Goal: Information Seeking & Learning: Learn about a topic

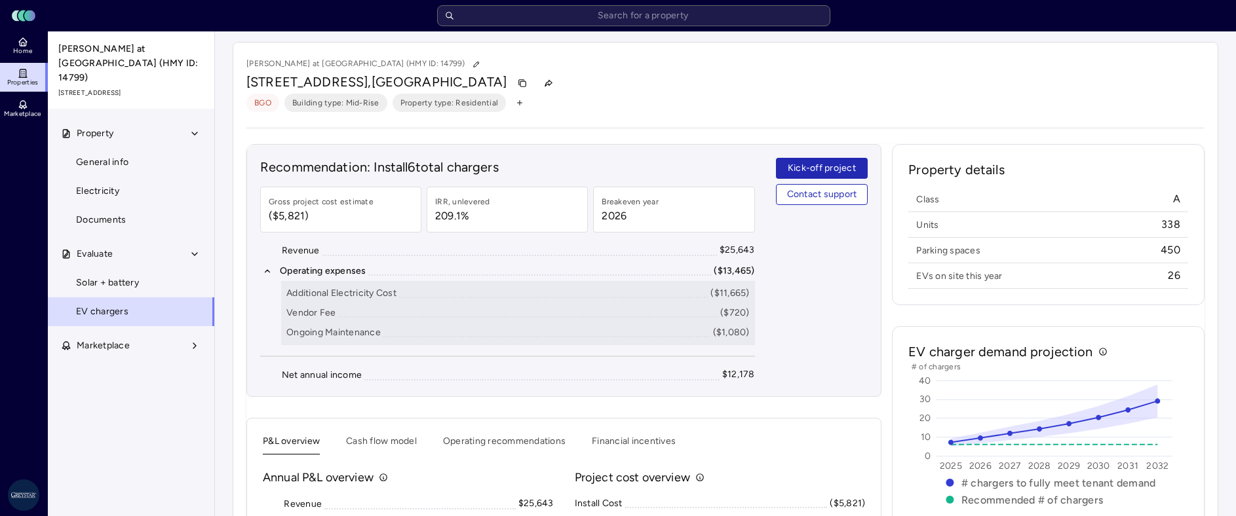
click at [605, 345] on div "Additional Electricity Cost ($11,665) Vendor Fee ($720) Ongoing Maintenance ($1…" at bounding box center [518, 313] width 474 height 64
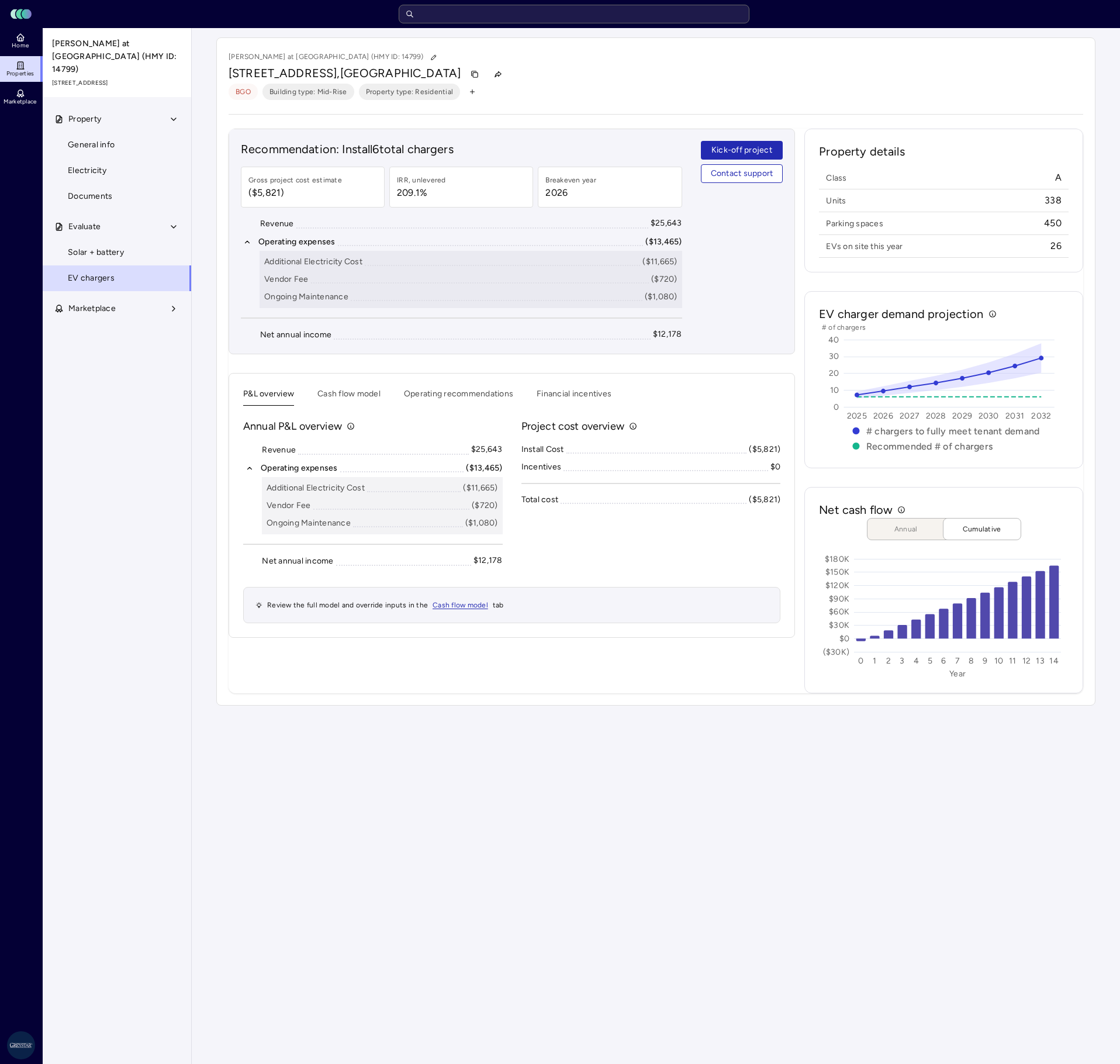
click at [553, 19] on input "text" at bounding box center [574, 13] width 351 height 19
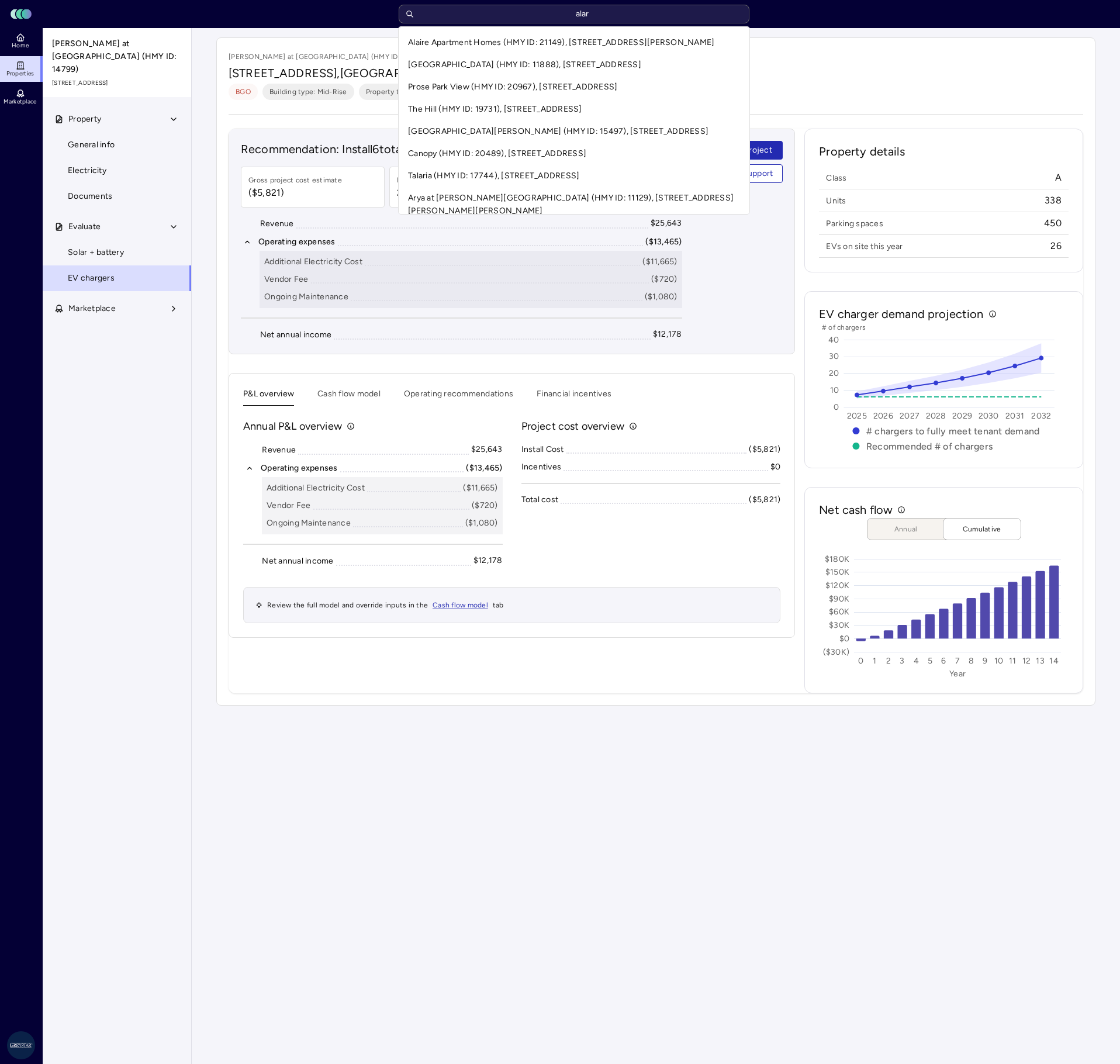
type input "alara"
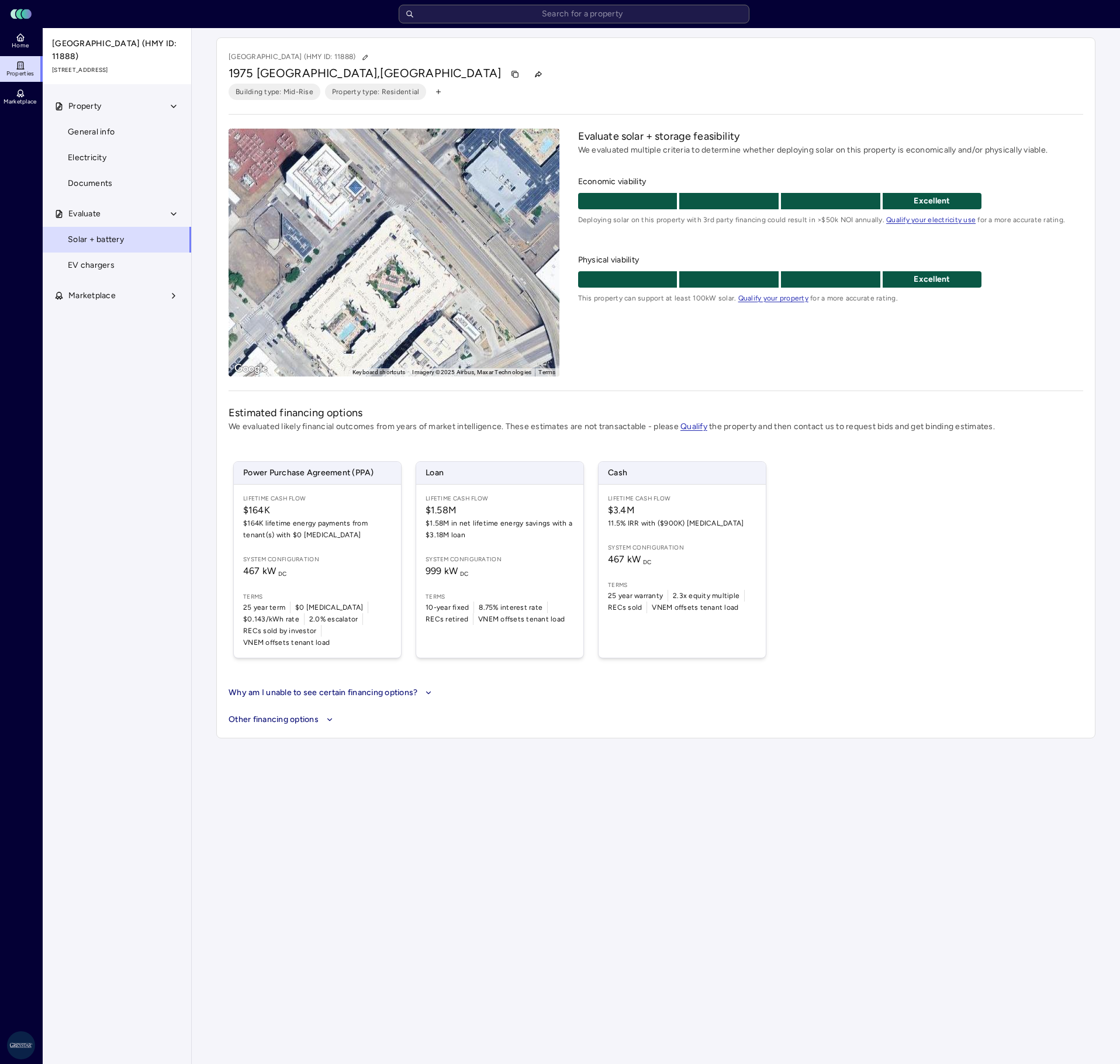
click at [124, 261] on link "EV chargers" at bounding box center [117, 265] width 150 height 26
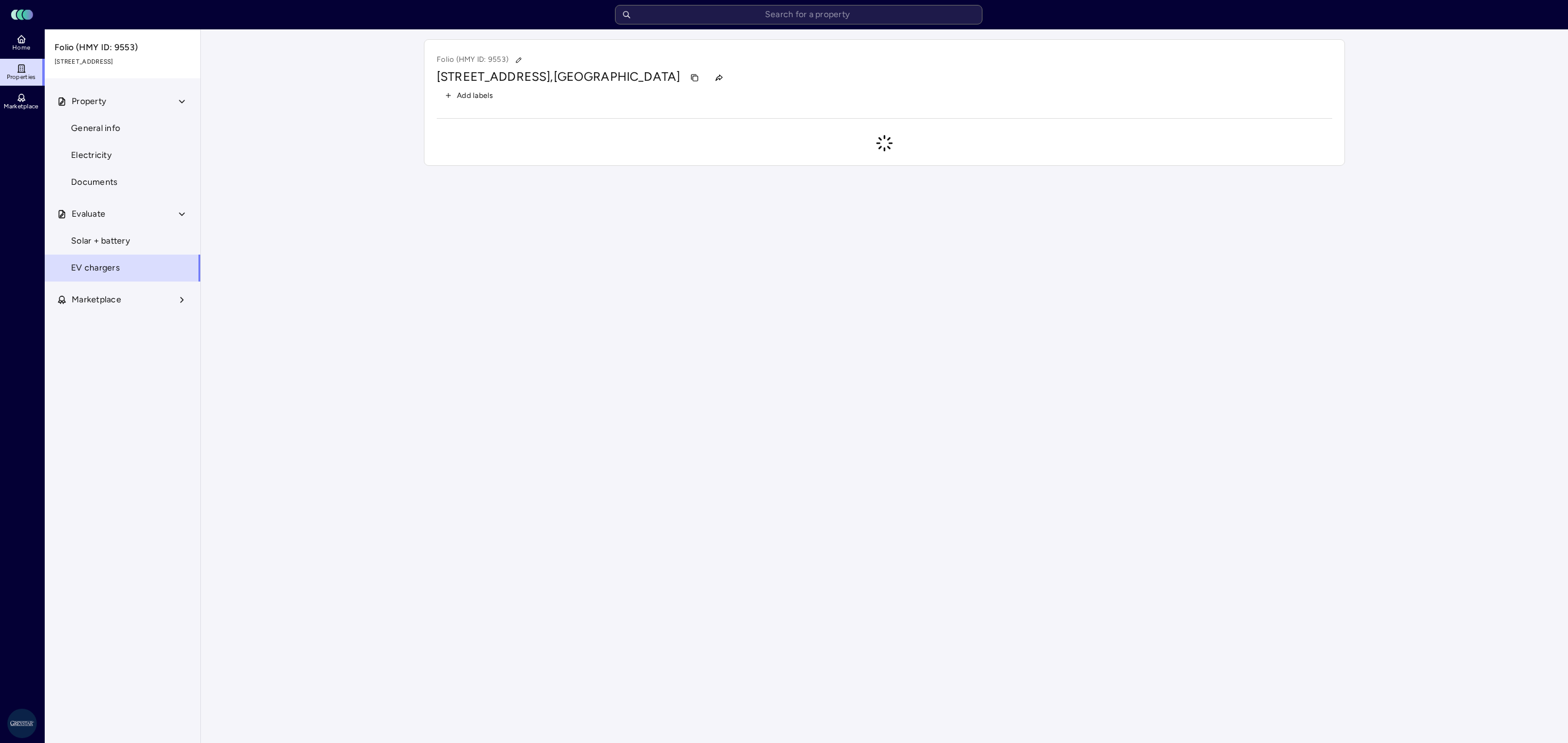
click at [792, 15] on input "text" at bounding box center [798, 14] width 367 height 20
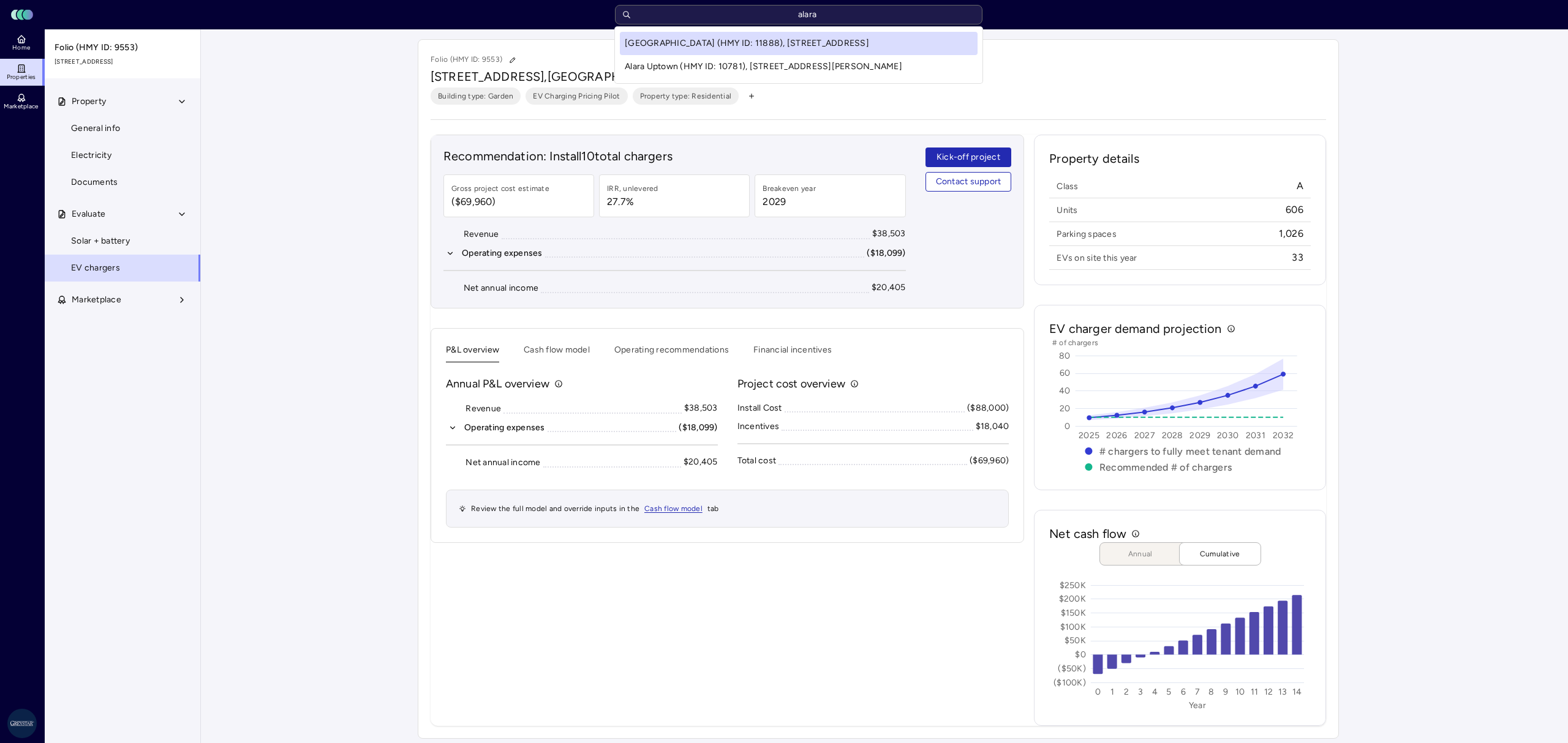
type input "alara u"
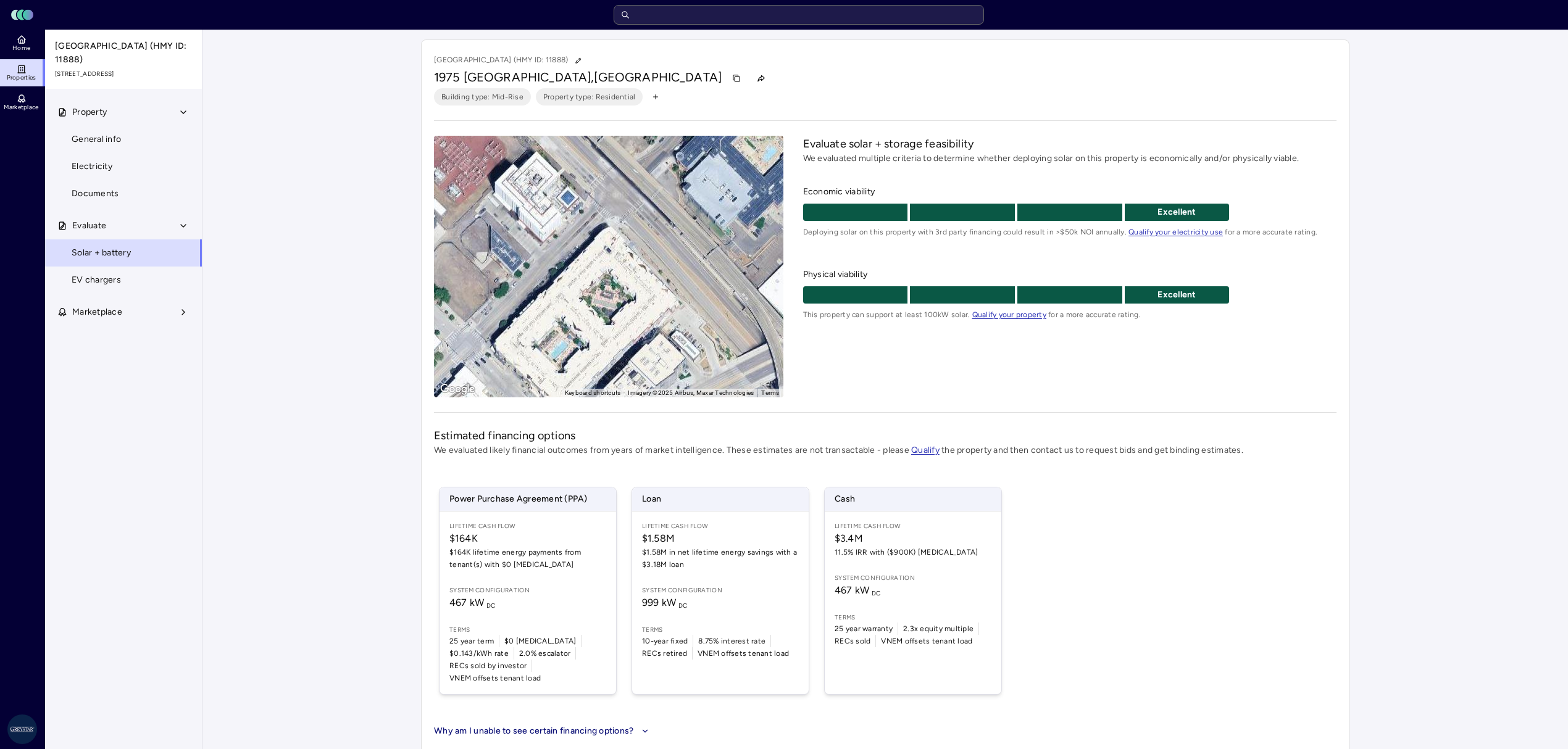
click at [106, 289] on link "EV chargers" at bounding box center [123, 280] width 158 height 27
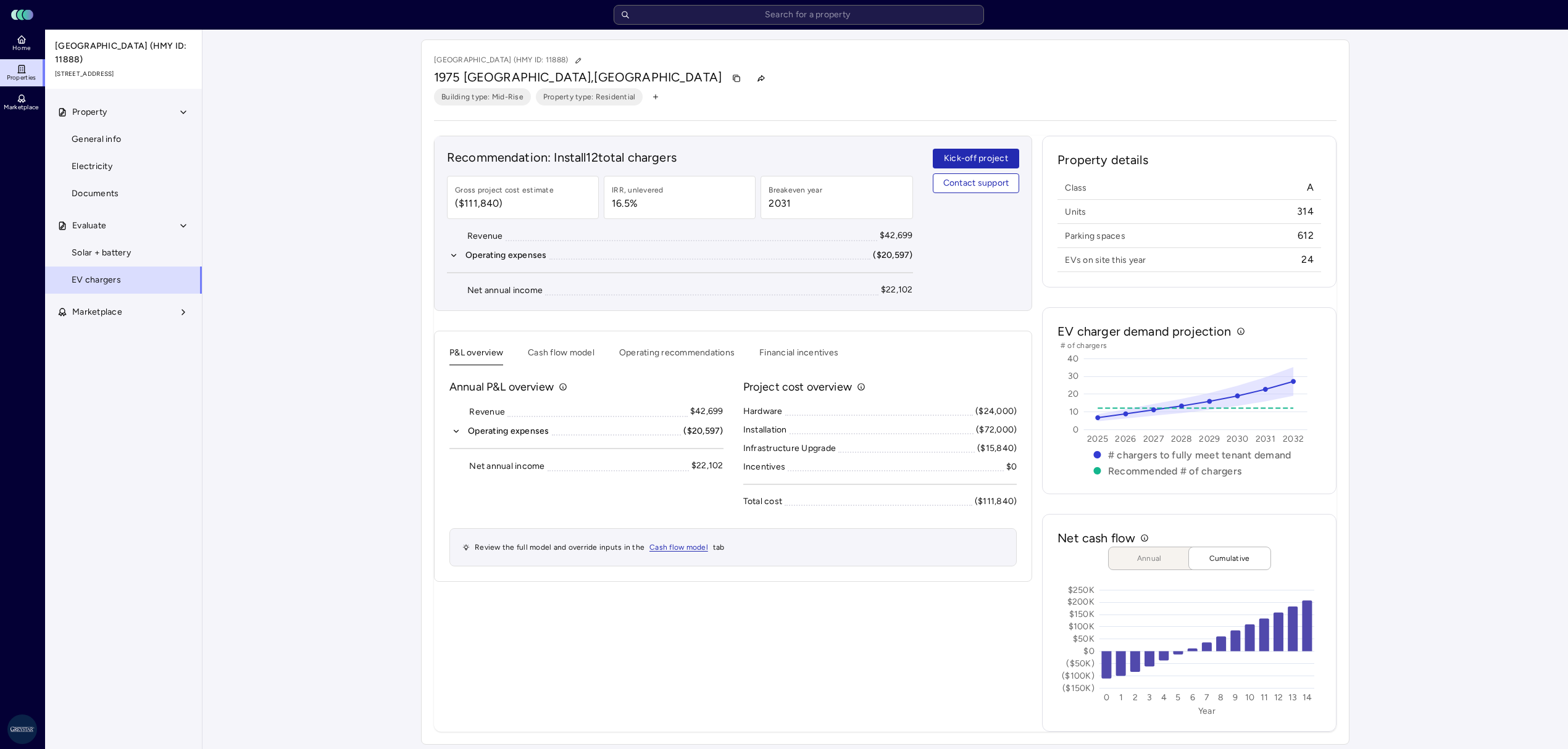
click at [561, 351] on button "Cash flow model" at bounding box center [561, 356] width 67 height 19
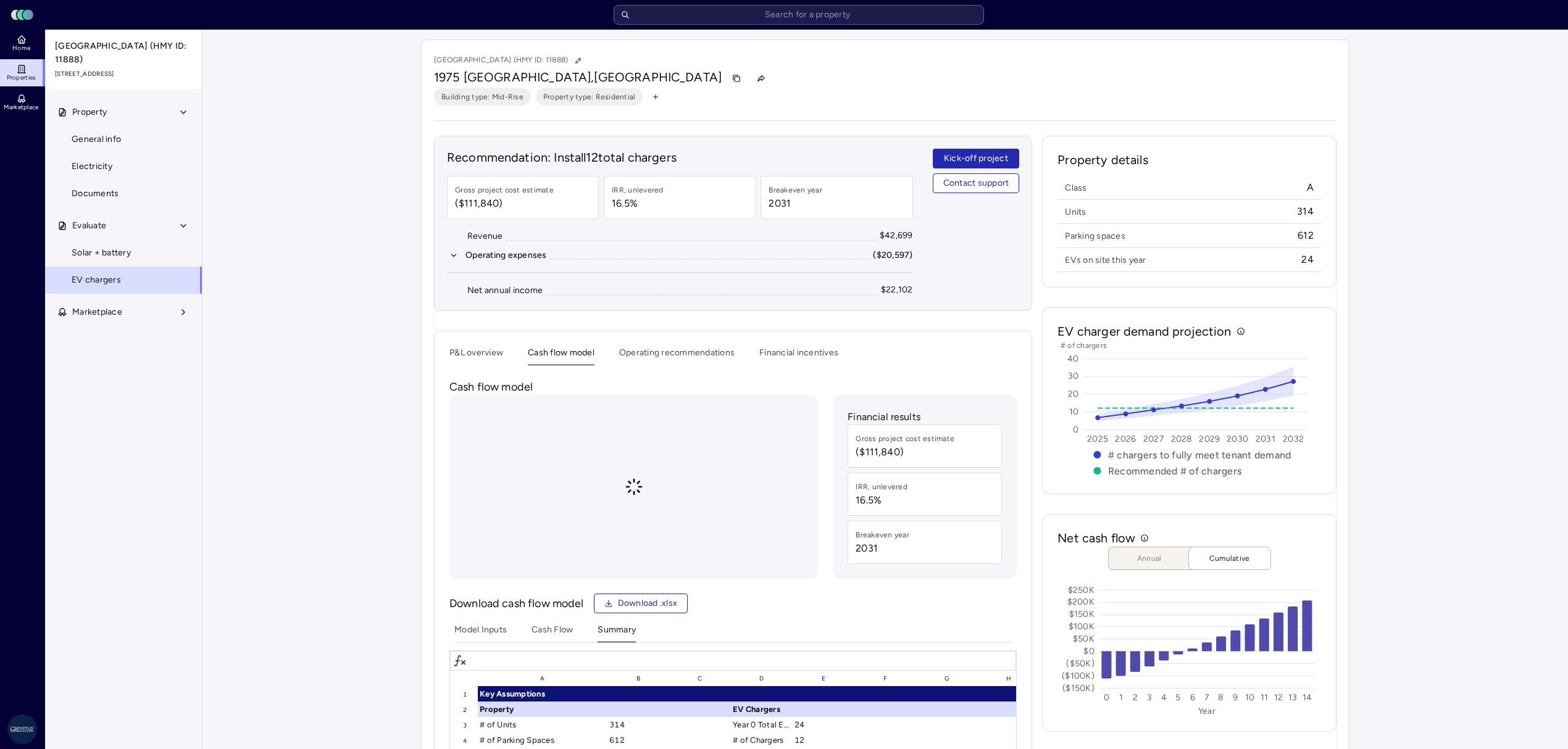
click at [665, 361] on button "Operating recommendations" at bounding box center [677, 356] width 116 height 19
